Goal: Task Accomplishment & Management: Manage account settings

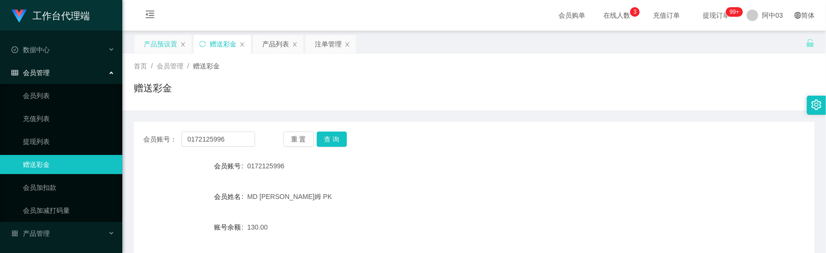
click at [172, 42] on div "产品预设置" at bounding box center [160, 44] width 33 height 18
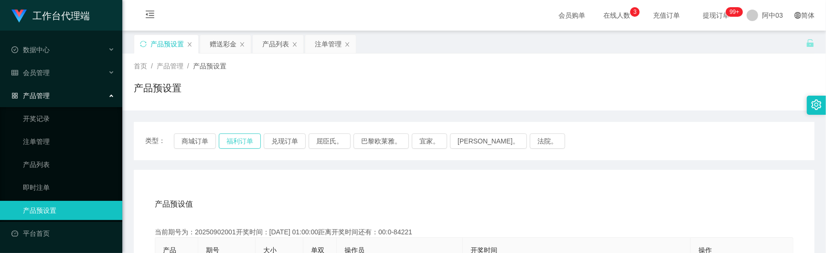
click at [228, 141] on button "福利订单" at bounding box center [240, 140] width 42 height 15
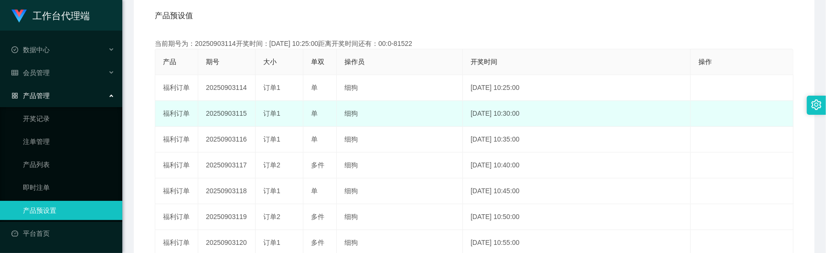
scroll to position [191, 0]
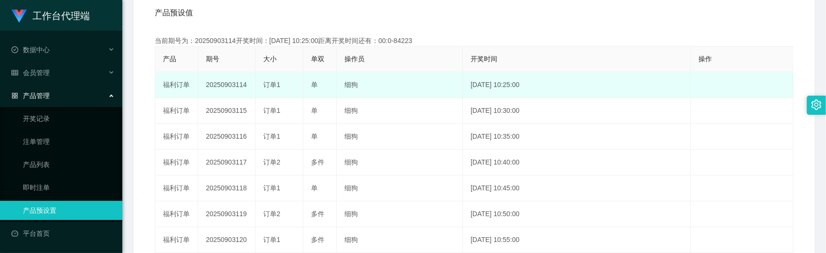
click at [225, 85] on td "20250903114" at bounding box center [226, 85] width 57 height 26
copy td "20250903114"
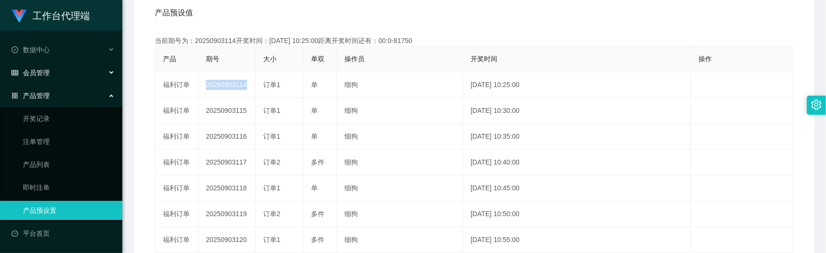
click at [44, 75] on font "会员管理" at bounding box center [36, 73] width 27 height 8
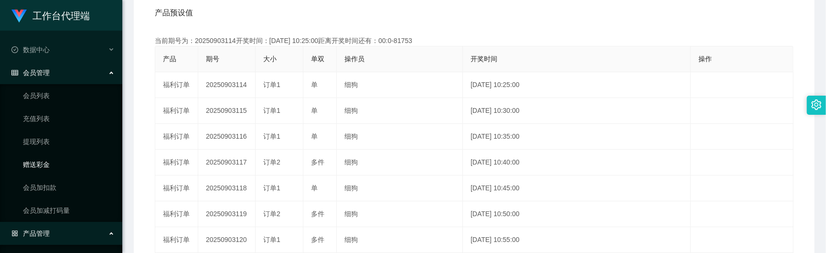
drag, startPoint x: 43, startPoint y: 163, endPoint x: 48, endPoint y: 157, distance: 8.1
click at [43, 163] on link "赠送彩金" at bounding box center [69, 164] width 92 height 19
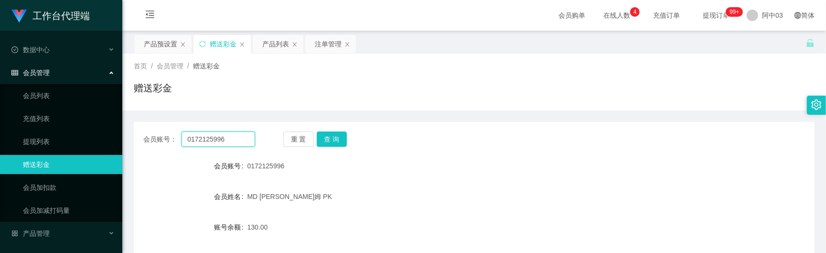
drag, startPoint x: 230, startPoint y: 144, endPoint x: 146, endPoint y: 136, distance: 84.5
click at [146, 136] on div "会员账号： 0172125996" at bounding box center [199, 138] width 112 height 15
paste input "Littlestan"
type input "Littlestan"
click at [329, 138] on button "查 询" at bounding box center [332, 138] width 31 height 15
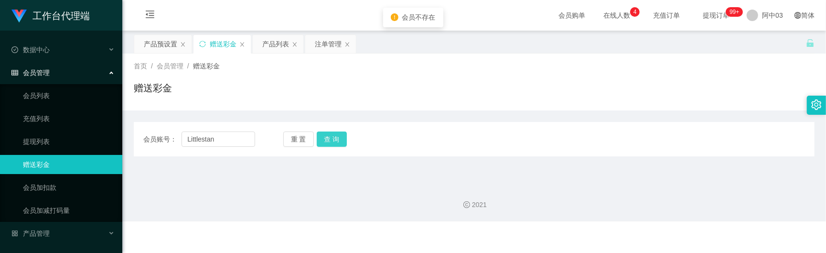
click at [331, 138] on button "查 询" at bounding box center [332, 138] width 31 height 15
click at [188, 138] on input "Littlestan" at bounding box center [219, 138] width 74 height 15
click at [332, 140] on button "查 询" at bounding box center [332, 138] width 31 height 15
click at [332, 140] on div "重 置 查 询" at bounding box center [339, 138] width 112 height 15
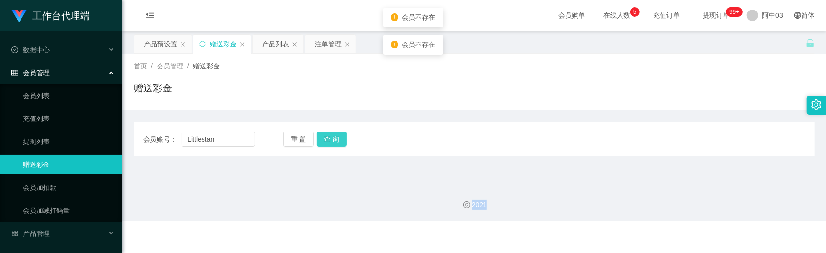
click at [333, 139] on button "查 询" at bounding box center [332, 138] width 31 height 15
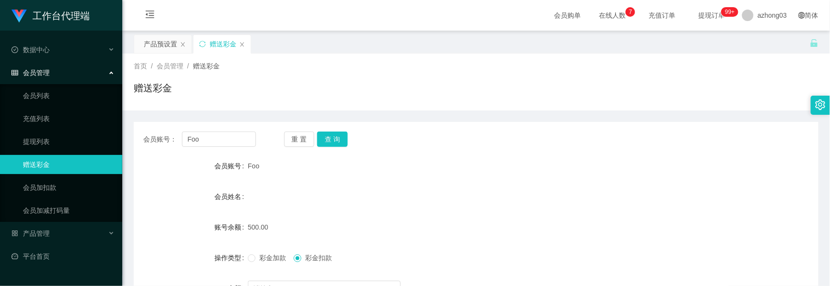
click at [40, 72] on span "会员管理" at bounding box center [30, 73] width 38 height 8
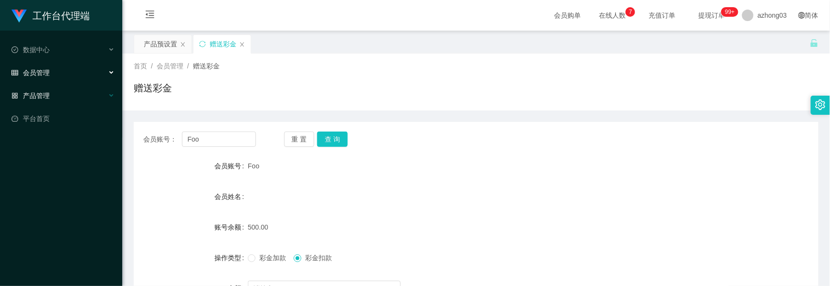
drag, startPoint x: 40, startPoint y: 72, endPoint x: 37, endPoint y: 91, distance: 19.4
click at [37, 92] on span "产品管理" at bounding box center [30, 96] width 38 height 8
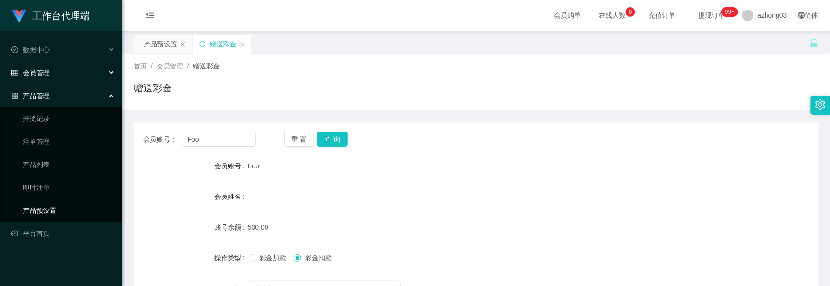
click at [42, 201] on link "产品预设置" at bounding box center [69, 210] width 92 height 19
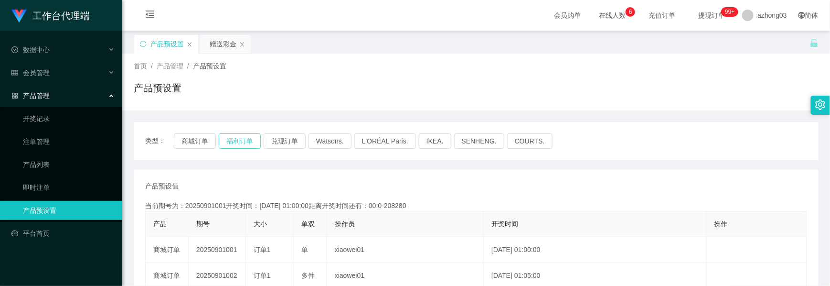
click at [242, 138] on button "福利订单" at bounding box center [240, 140] width 42 height 15
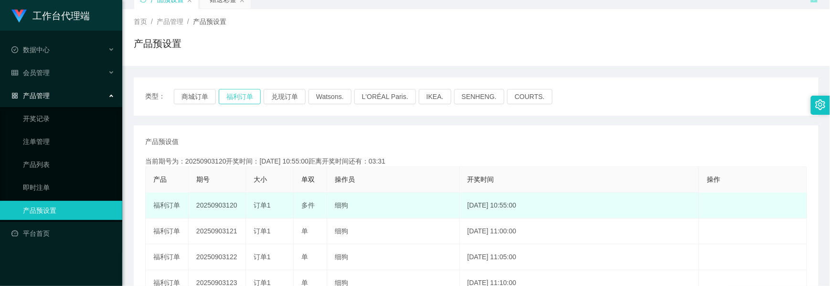
scroll to position [64, 0]
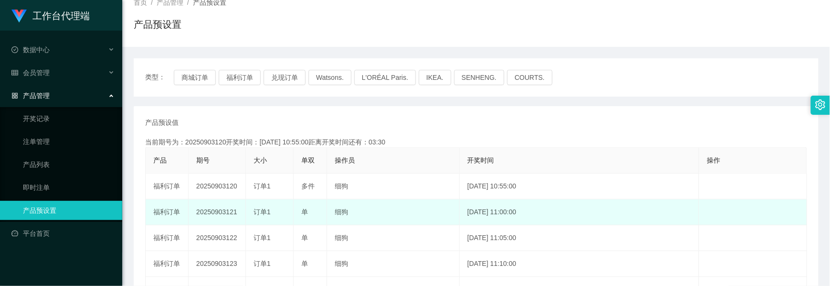
click at [224, 215] on td "20250903121" at bounding box center [217, 212] width 57 height 26
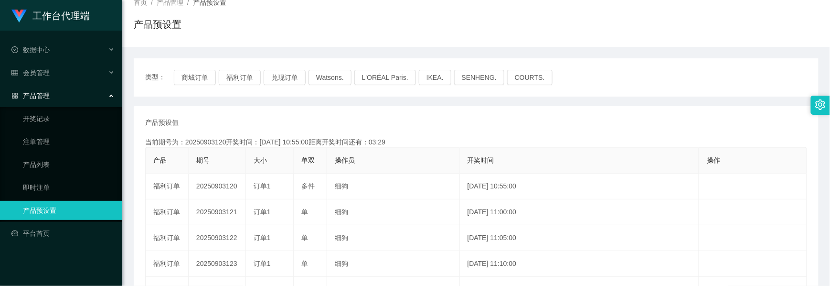
copy td "20250903121"
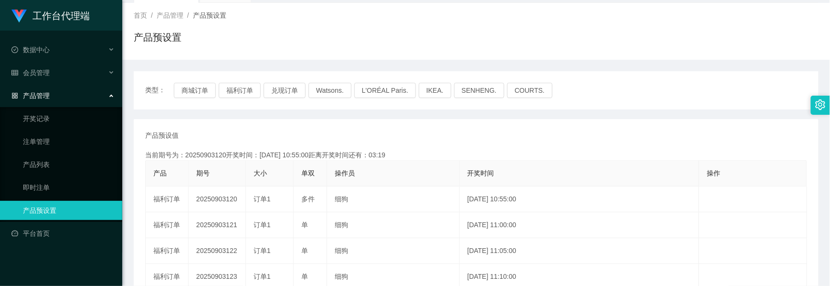
scroll to position [43, 0]
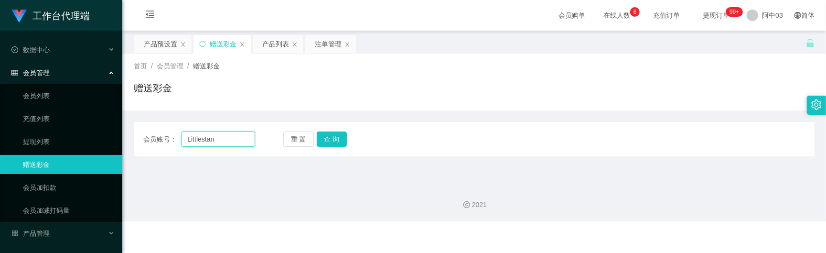
drag, startPoint x: 215, startPoint y: 143, endPoint x: 174, endPoint y: 138, distance: 41.0
click at [174, 138] on div "会员账号： Littlestan" at bounding box center [199, 138] width 112 height 15
paste input "r"
type input "Littlestar"
click at [325, 140] on button "查 询" at bounding box center [332, 138] width 31 height 15
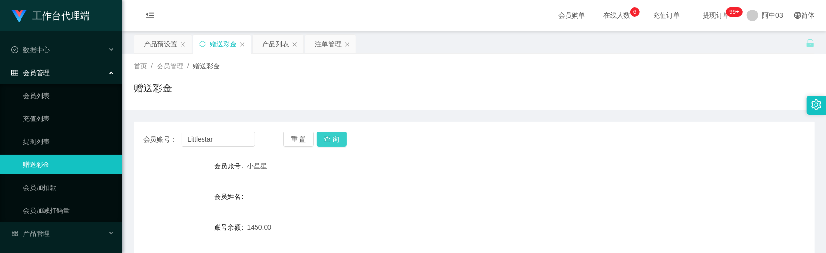
click at [337, 140] on button "查 询" at bounding box center [332, 138] width 31 height 15
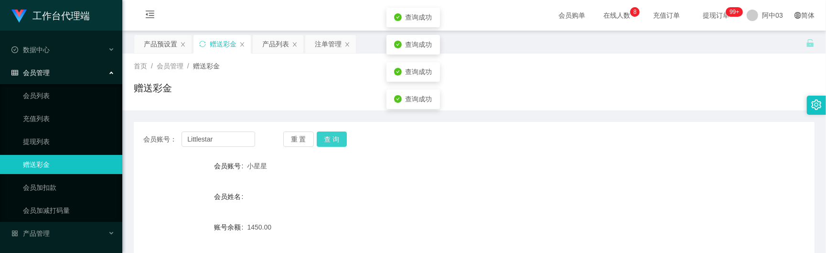
click at [337, 140] on button "查 询" at bounding box center [332, 138] width 31 height 15
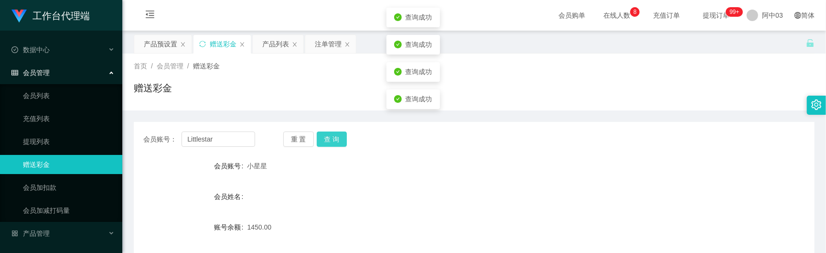
click at [337, 140] on button "查 询" at bounding box center [332, 138] width 31 height 15
click at [337, 140] on div "重 置 查 询" at bounding box center [339, 138] width 112 height 15
click at [337, 140] on button "查 询" at bounding box center [332, 138] width 31 height 15
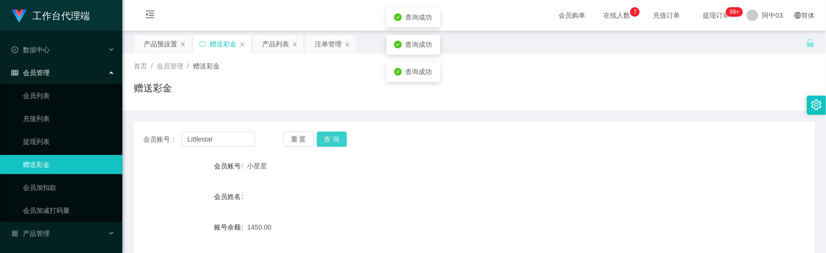
click at [337, 140] on button "查 询" at bounding box center [332, 138] width 31 height 15
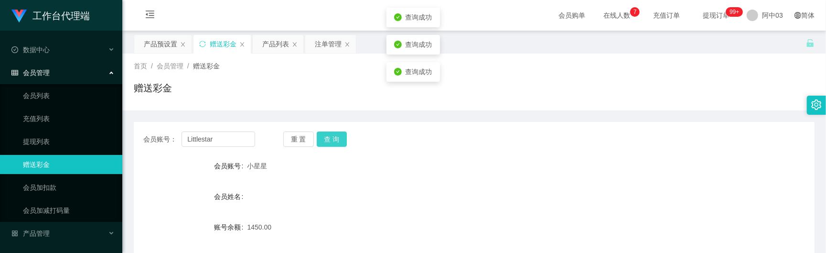
click at [337, 140] on button "查 询" at bounding box center [332, 138] width 31 height 15
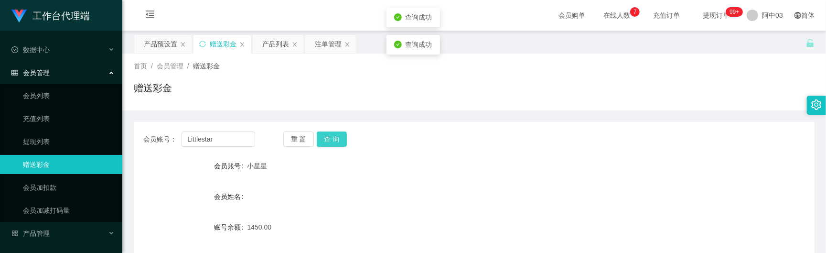
click at [337, 140] on button "查 询" at bounding box center [332, 138] width 31 height 15
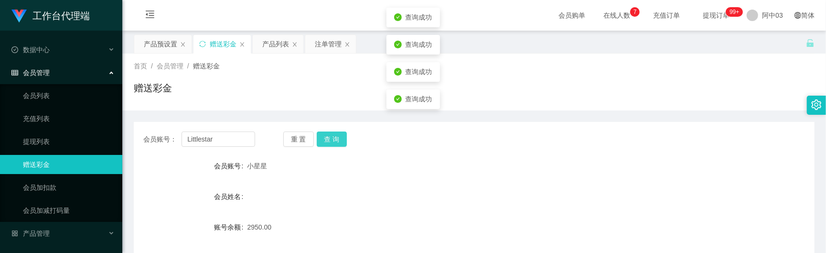
click at [337, 140] on button "查 询" at bounding box center [332, 138] width 31 height 15
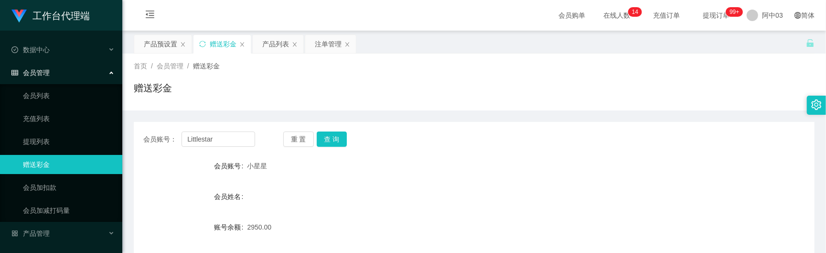
click at [50, 75] on div "会员管理" at bounding box center [61, 72] width 122 height 19
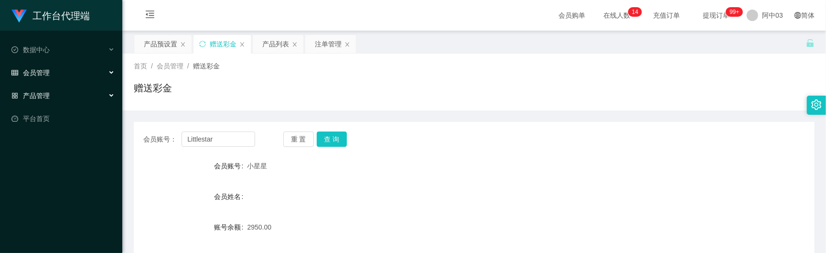
click at [38, 92] on font "产品管理" at bounding box center [36, 96] width 27 height 8
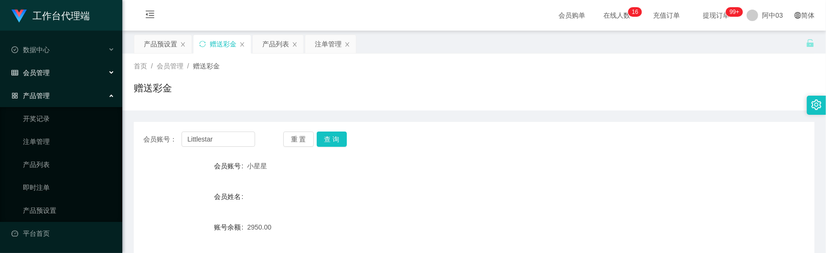
click at [61, 70] on div "会员管理" at bounding box center [61, 72] width 122 height 19
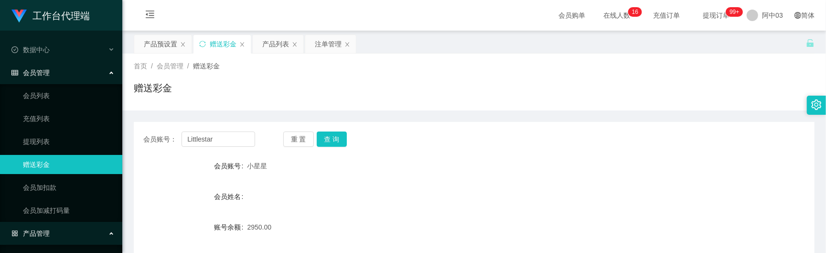
click at [53, 77] on div "会员管理" at bounding box center [61, 72] width 122 height 19
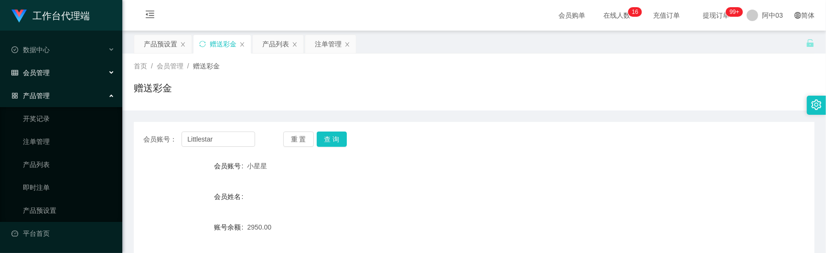
click at [48, 92] on font "产品管理" at bounding box center [36, 96] width 27 height 8
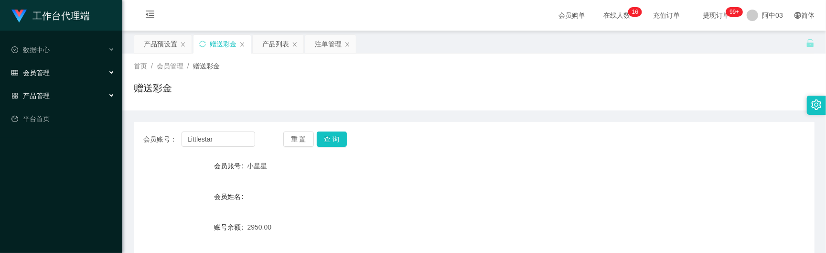
click at [51, 92] on div "产品管理" at bounding box center [61, 95] width 122 height 19
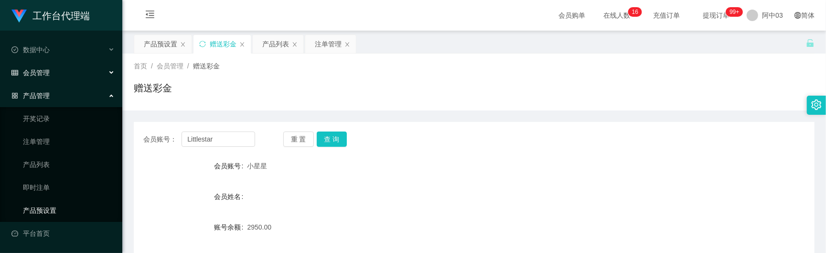
click at [46, 204] on link "产品预设置" at bounding box center [69, 210] width 92 height 19
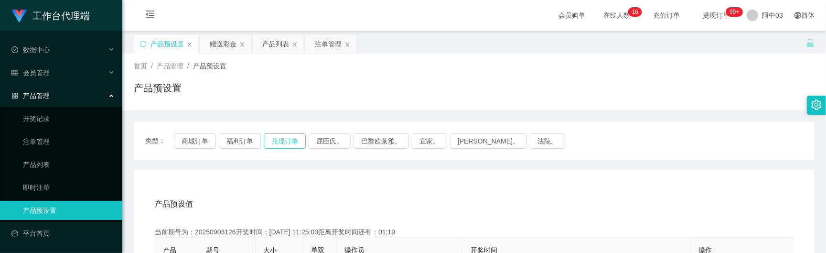
click at [282, 140] on button "兑现订单" at bounding box center [285, 140] width 42 height 15
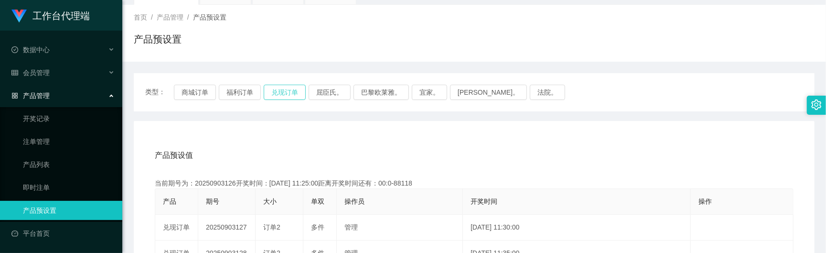
scroll to position [64, 0]
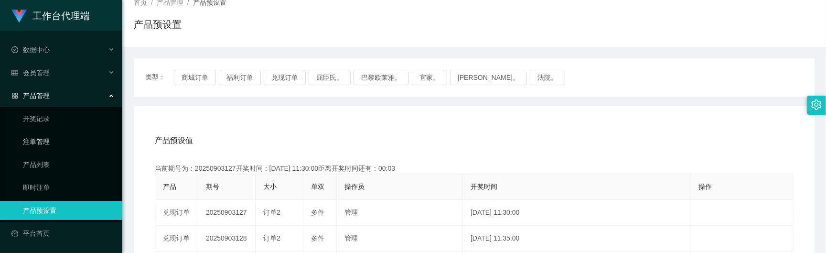
click at [48, 136] on link "注单管理" at bounding box center [69, 141] width 92 height 19
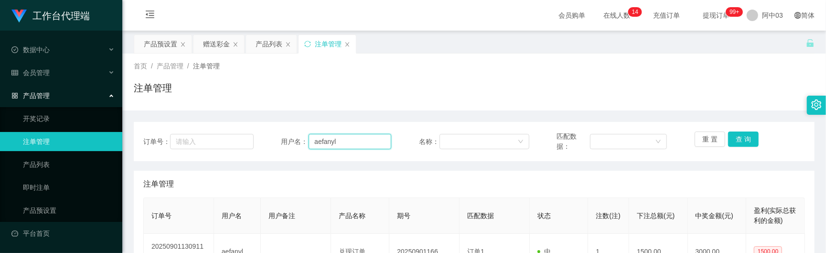
drag, startPoint x: 344, startPoint y: 141, endPoint x: 306, endPoint y: 143, distance: 38.3
click at [306, 143] on div "用户名： aefanyl" at bounding box center [336, 141] width 110 height 20
drag, startPoint x: 534, startPoint y: 83, endPoint x: 573, endPoint y: 21, distance: 73.4
click at [535, 83] on div "注单管理" at bounding box center [474, 92] width 681 height 22
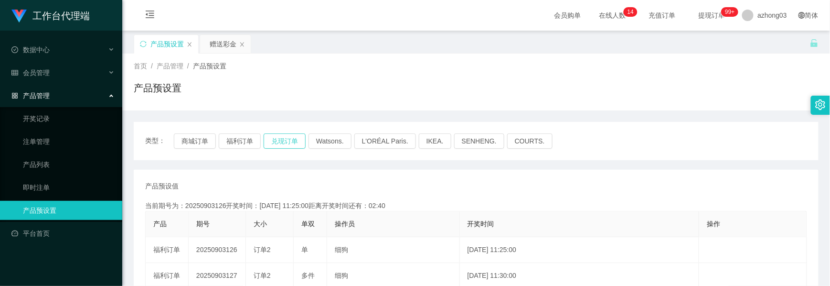
scroll to position [43, 0]
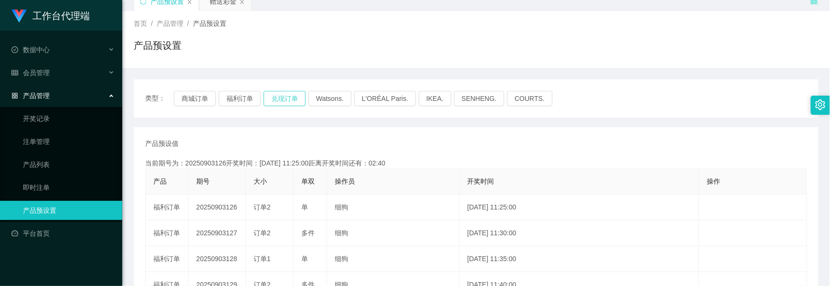
click at [293, 100] on button "兑现订单" at bounding box center [285, 98] width 42 height 15
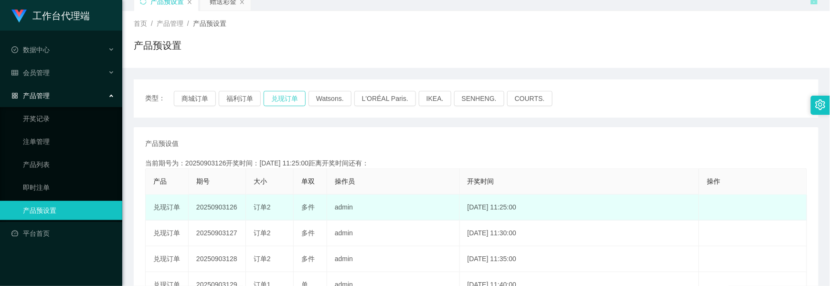
scroll to position [106, 0]
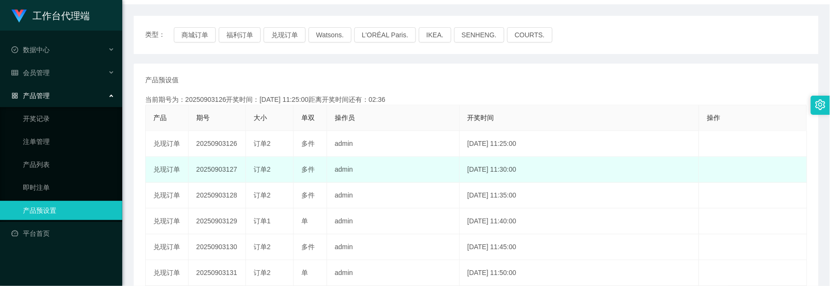
click at [215, 168] on td "20250903127" at bounding box center [217, 170] width 57 height 26
copy td "20250903127"
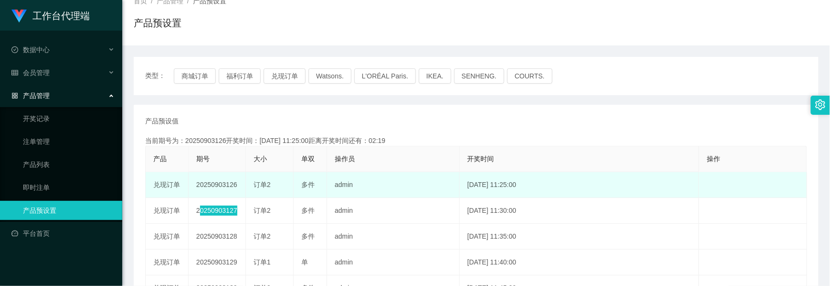
scroll to position [43, 0]
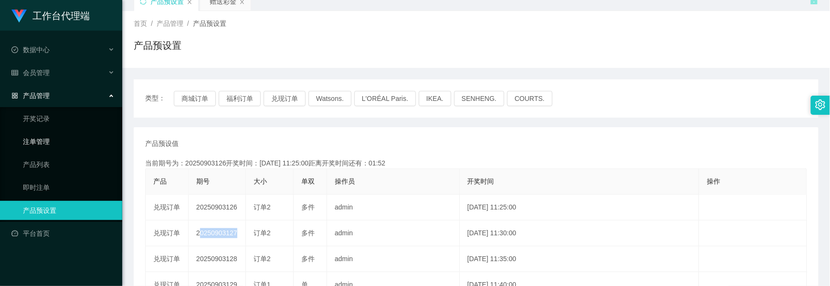
click at [44, 142] on link "注单管理" at bounding box center [69, 141] width 92 height 19
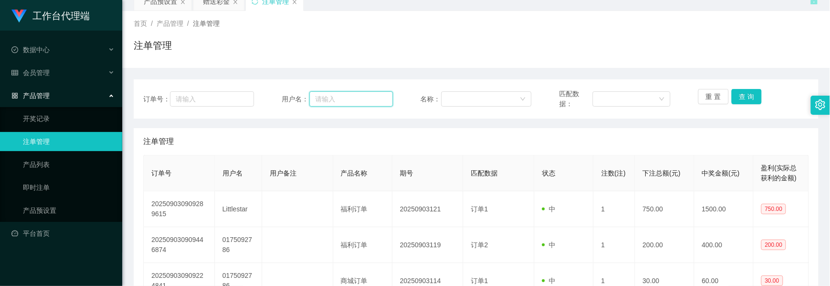
click at [337, 97] on input "text" at bounding box center [352, 98] width 84 height 15
paste input "Littlestar"
type input "Littlestar"
click at [734, 94] on button "查 询" at bounding box center [747, 96] width 31 height 15
click at [742, 92] on button "查 询" at bounding box center [747, 96] width 31 height 15
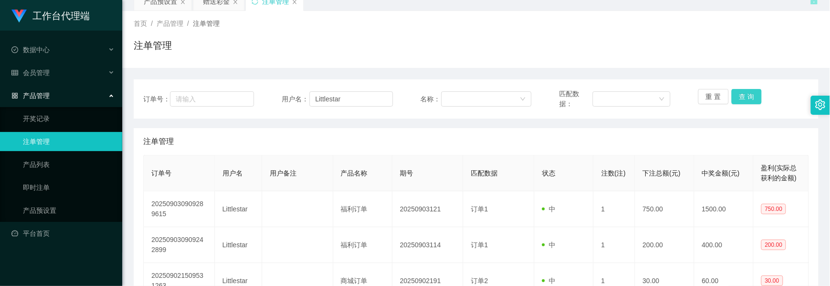
click at [742, 92] on button "查 询" at bounding box center [747, 96] width 31 height 15
